Goal: Information Seeking & Learning: Learn about a topic

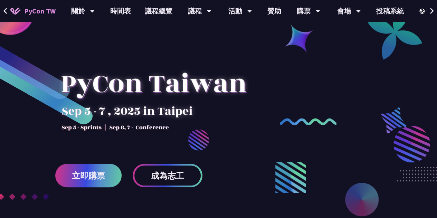
scroll to position [31, 0]
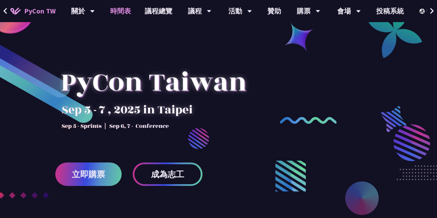
click at [115, 8] on link "時間表" at bounding box center [120, 11] width 35 height 22
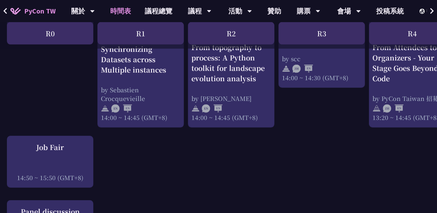
scroll to position [696, 0]
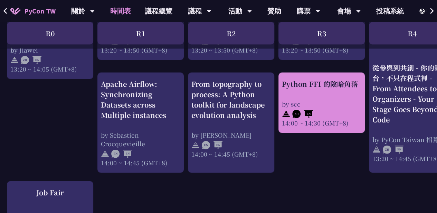
click at [331, 96] on div "Python FFI 的陰暗角落 by scc 14:00 ~ 14:30 (GMT+8)" at bounding box center [321, 103] width 79 height 48
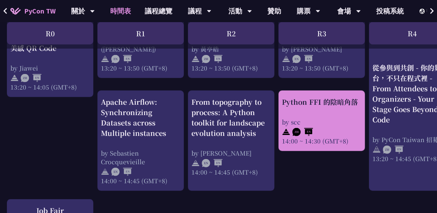
scroll to position [677, 0]
click at [316, 115] on div "Python FFI 的陰暗角落 by scc 14:00 ~ 14:30 (GMT+8)" at bounding box center [321, 121] width 79 height 48
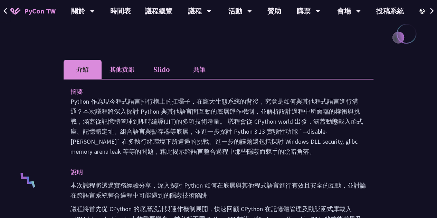
scroll to position [161, 0]
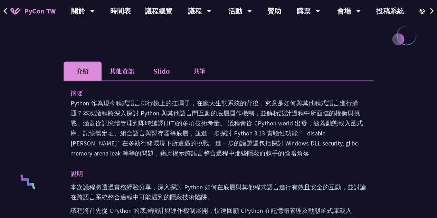
click at [200, 70] on li "共筆" at bounding box center [199, 70] width 38 height 19
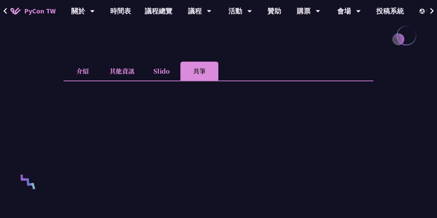
click at [157, 70] on li "Slido" at bounding box center [161, 70] width 38 height 19
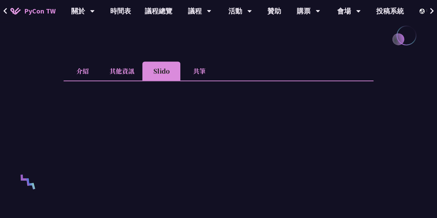
click at [89, 71] on li "介紹" at bounding box center [83, 70] width 38 height 19
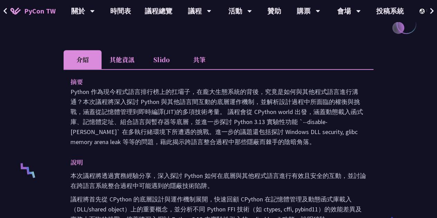
scroll to position [172, 0]
click at [195, 61] on li "共筆" at bounding box center [199, 59] width 38 height 19
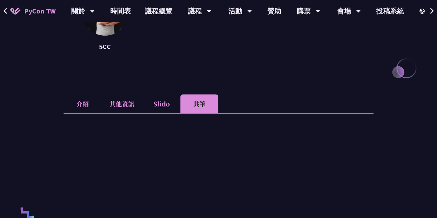
scroll to position [128, 0]
click at [290, 73] on div "scc scc@cycraft" at bounding box center [219, 33] width 310 height 90
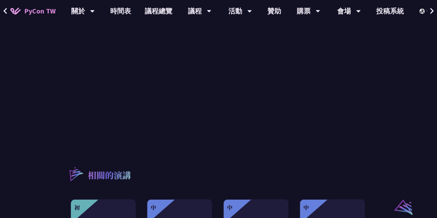
scroll to position [401, 0]
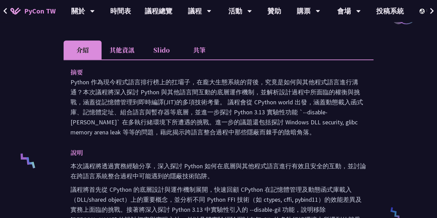
scroll to position [114, 0]
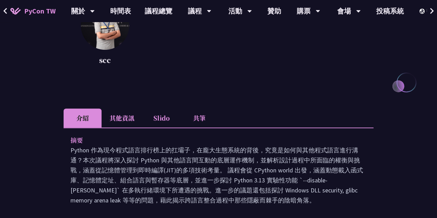
click at [209, 115] on li "共筆" at bounding box center [199, 117] width 38 height 19
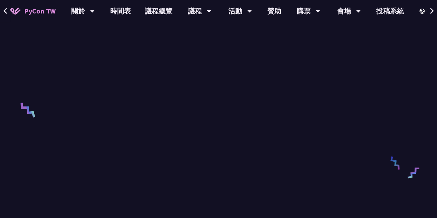
scroll to position [233, 0]
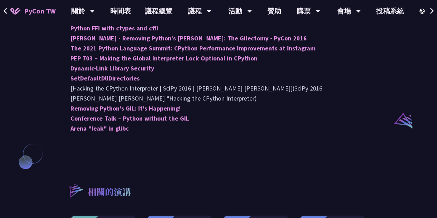
scroll to position [488, 0]
